Goal: Information Seeking & Learning: Learn about a topic

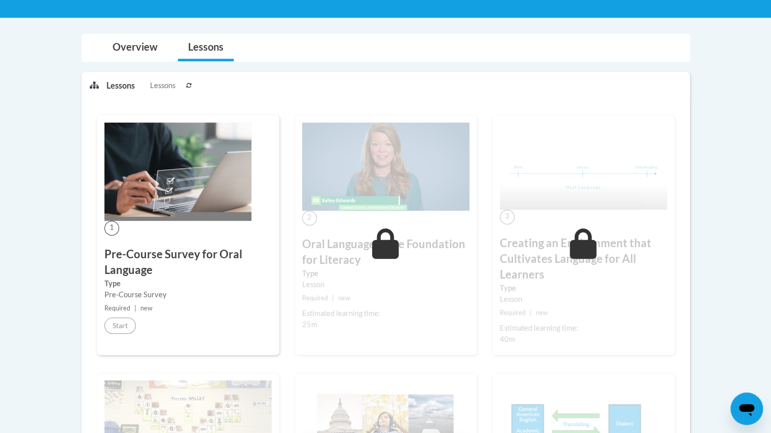
scroll to position [203, 0]
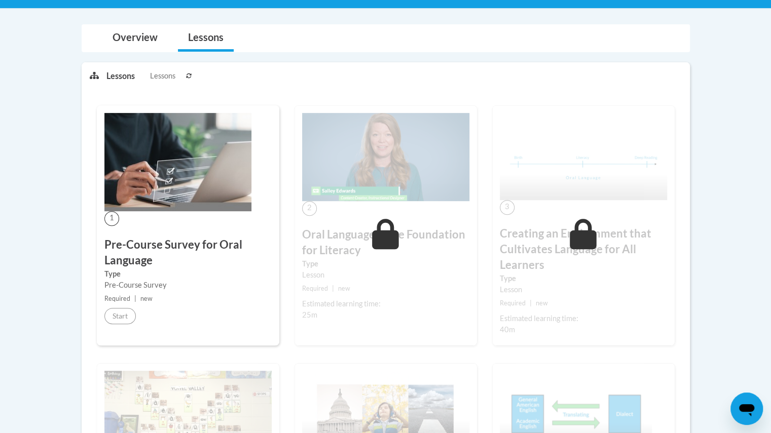
click at [170, 161] on img at bounding box center [177, 162] width 147 height 98
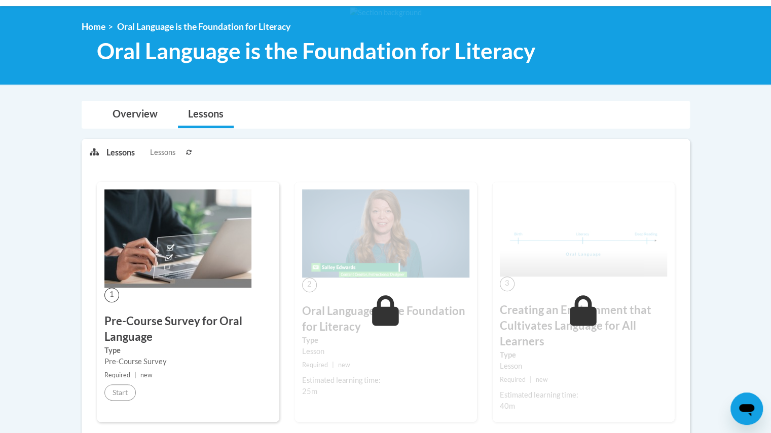
scroll to position [0, 0]
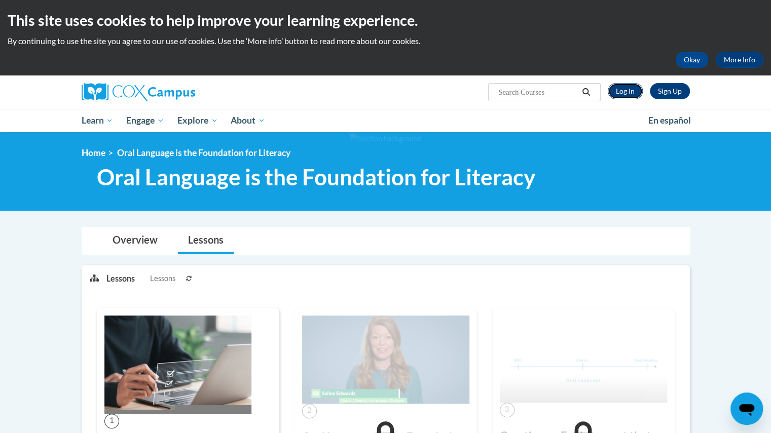
click at [621, 88] on link "Log In" at bounding box center [625, 91] width 35 height 16
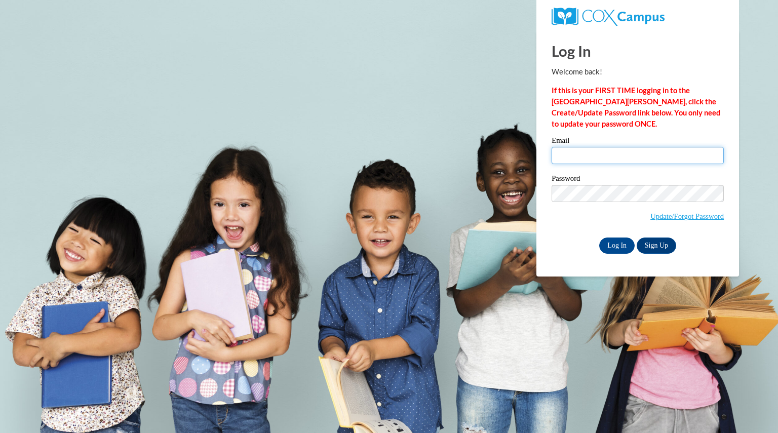
drag, startPoint x: 596, startPoint y: 155, endPoint x: 600, endPoint y: 163, distance: 8.9
click at [596, 155] on input "Email" at bounding box center [638, 155] width 172 height 17
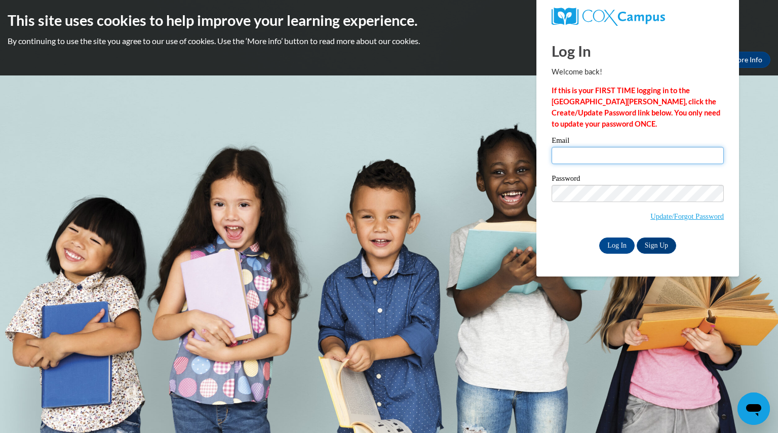
type input "bornsara@aasd.k12.wi.us"
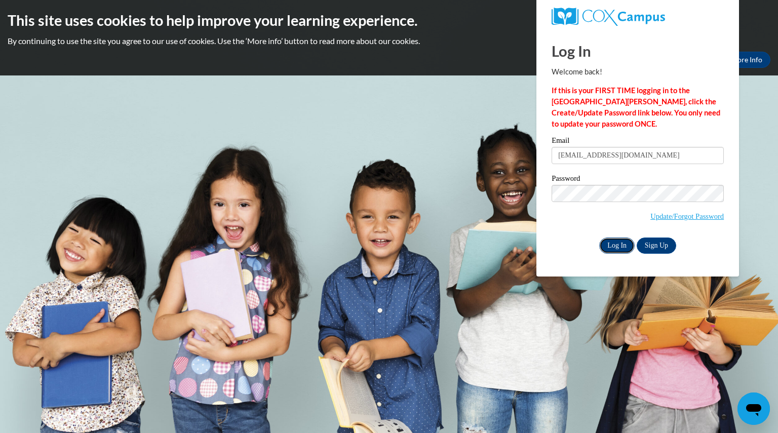
click at [611, 240] on input "Log In" at bounding box center [616, 246] width 35 height 16
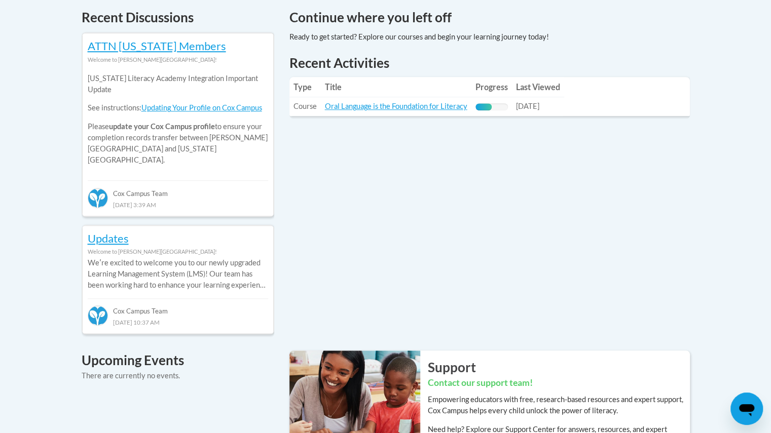
scroll to position [456, 0]
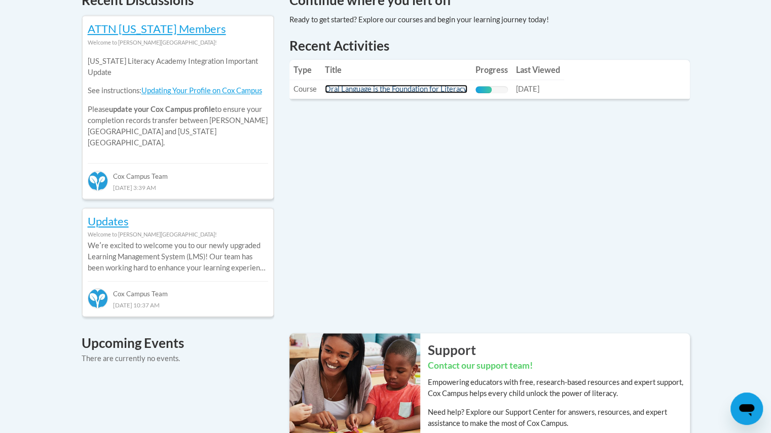
click at [347, 90] on link "Oral Language is the Foundation for Literacy" at bounding box center [396, 89] width 142 height 9
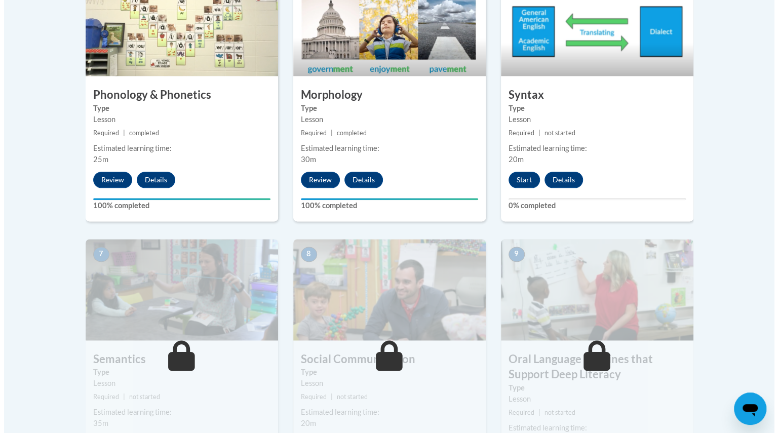
scroll to position [659, 0]
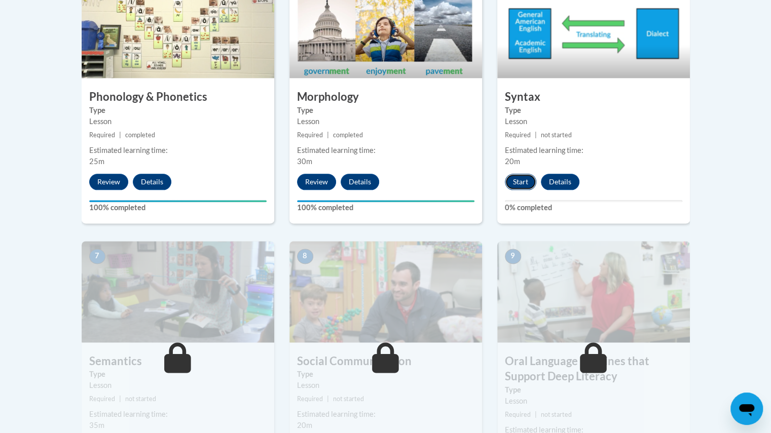
click at [515, 180] on button "Start" at bounding box center [520, 182] width 31 height 16
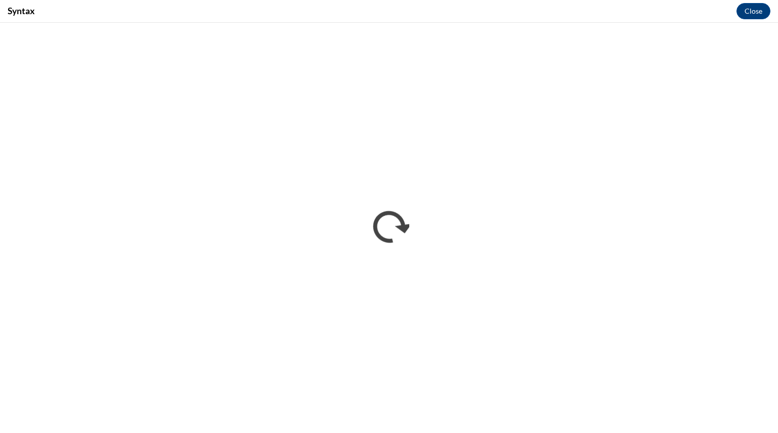
scroll to position [0, 0]
